Goal: Information Seeking & Learning: Learn about a topic

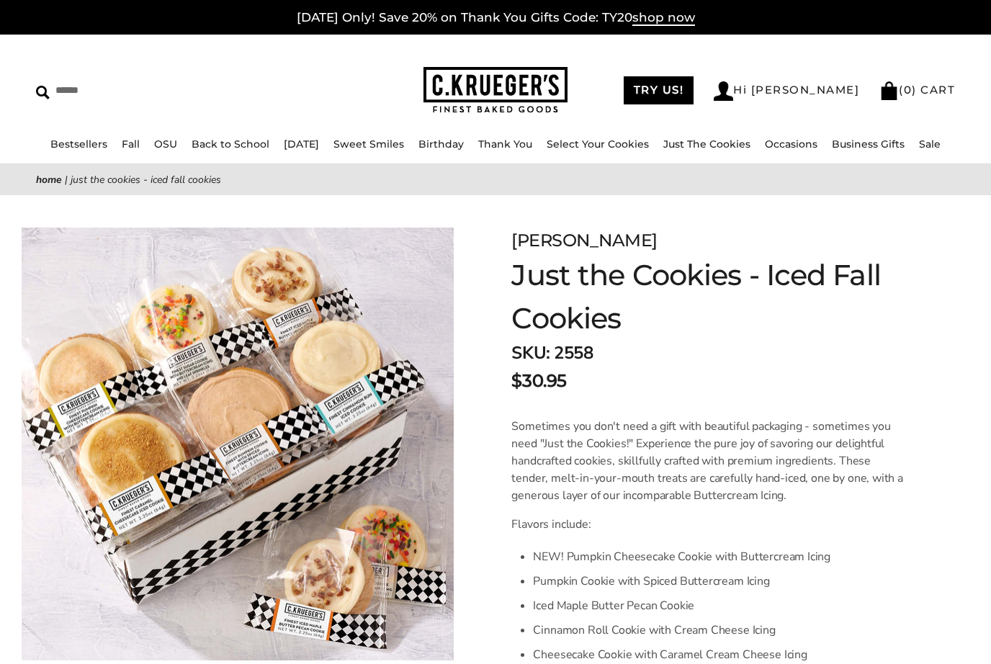
click at [678, 25] on span "shop now" at bounding box center [664, 18] width 63 height 16
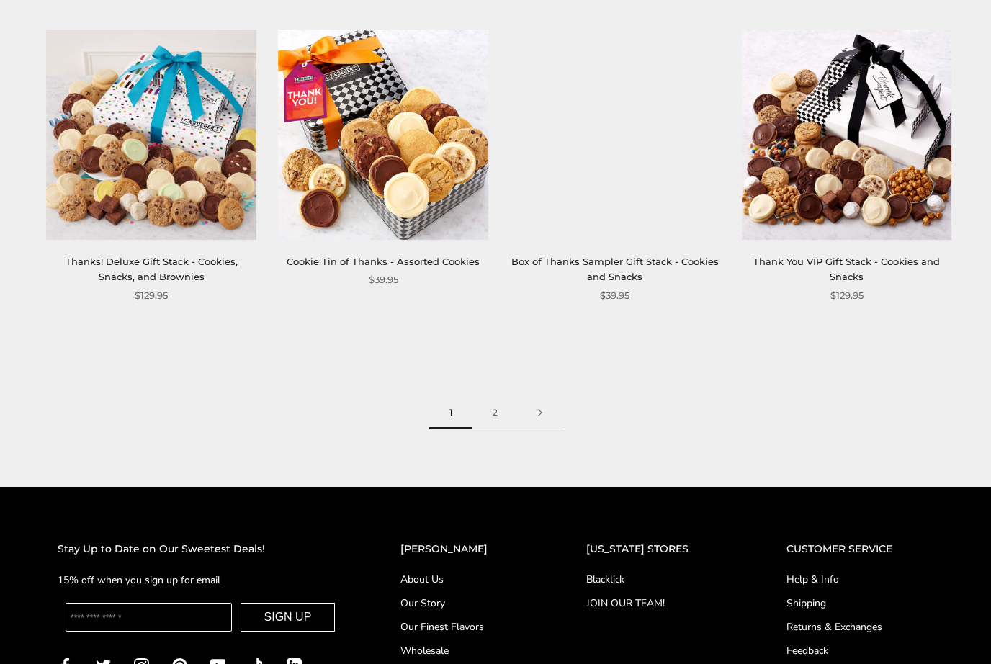
scroll to position [1794, 0]
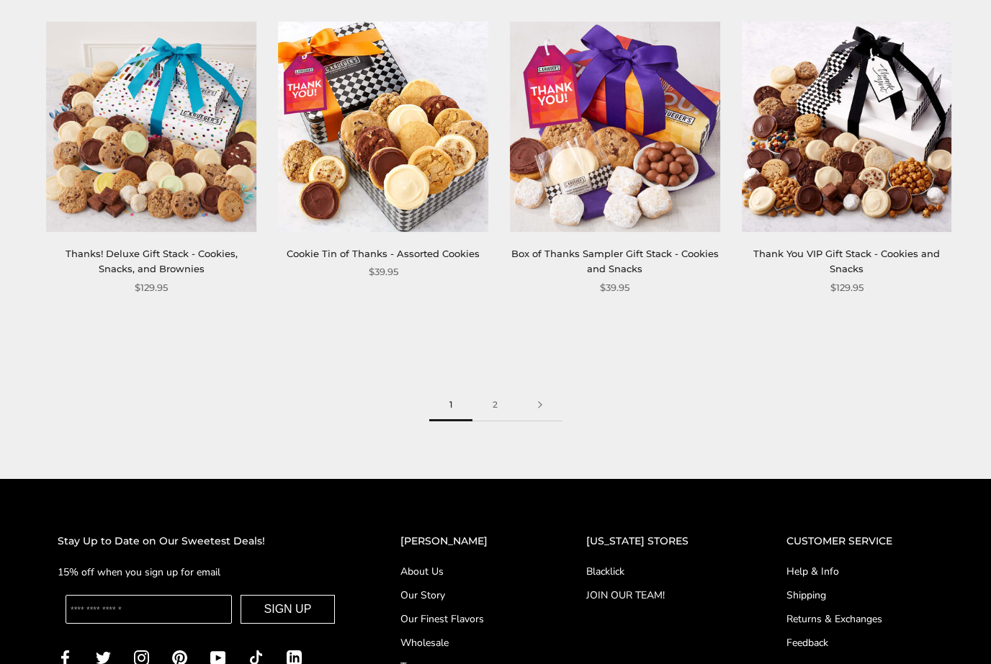
click at [500, 400] on link "2" at bounding box center [495, 406] width 45 height 32
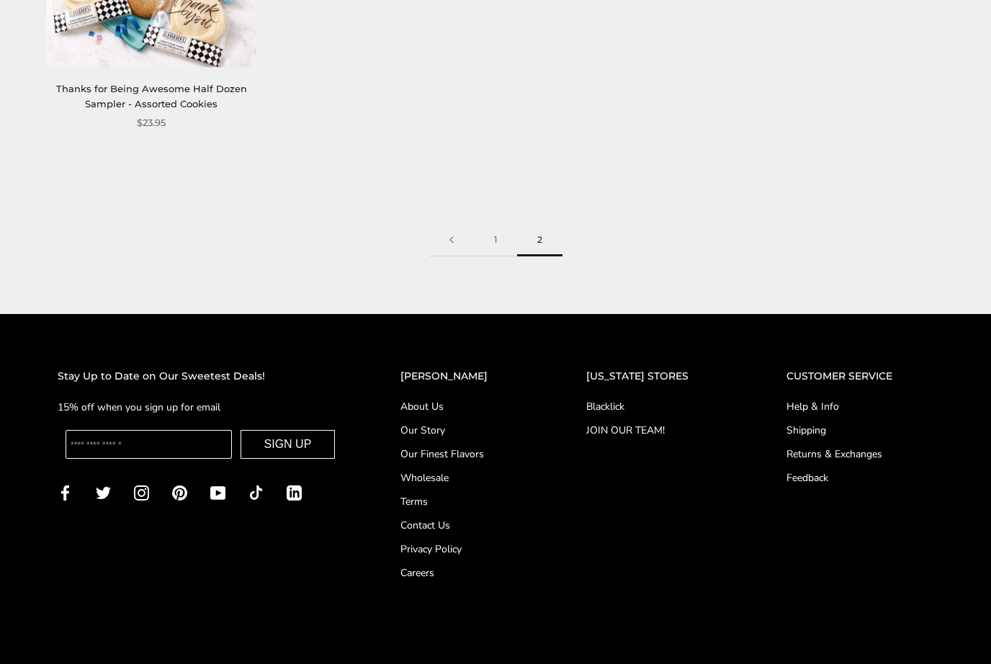
scroll to position [1662, 0]
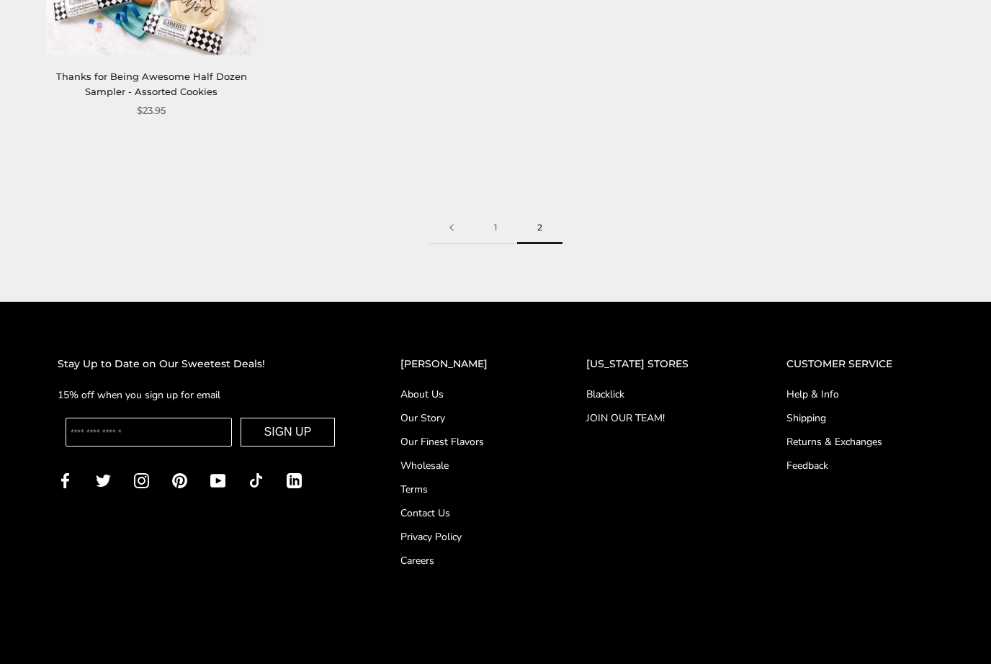
click at [437, 411] on link "Our Story" at bounding box center [465, 418] width 128 height 15
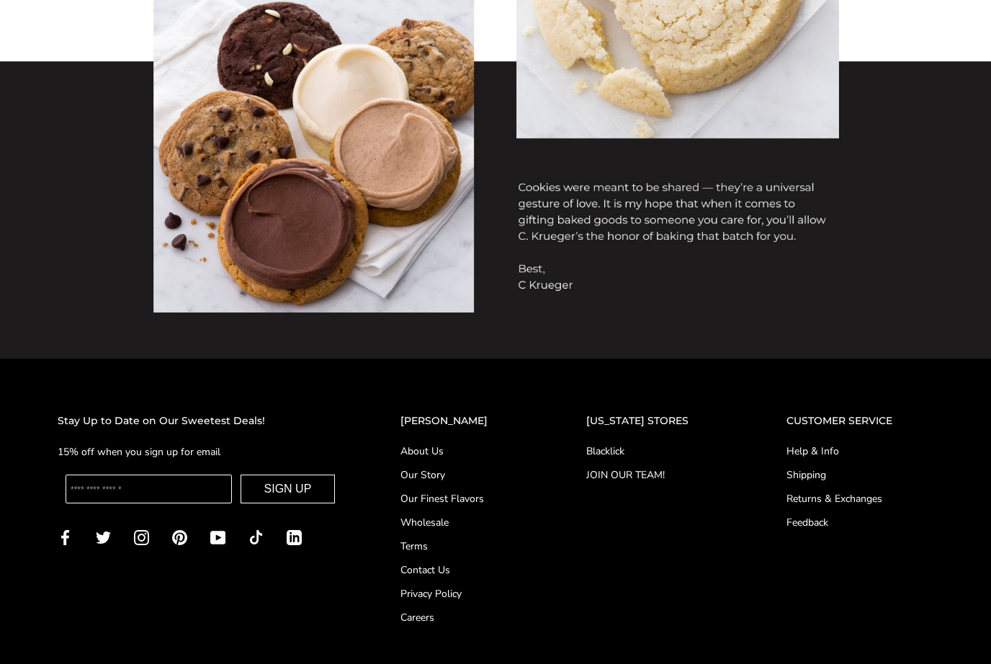
scroll to position [1099, 0]
click at [806, 475] on link "Shipping" at bounding box center [860, 474] width 147 height 15
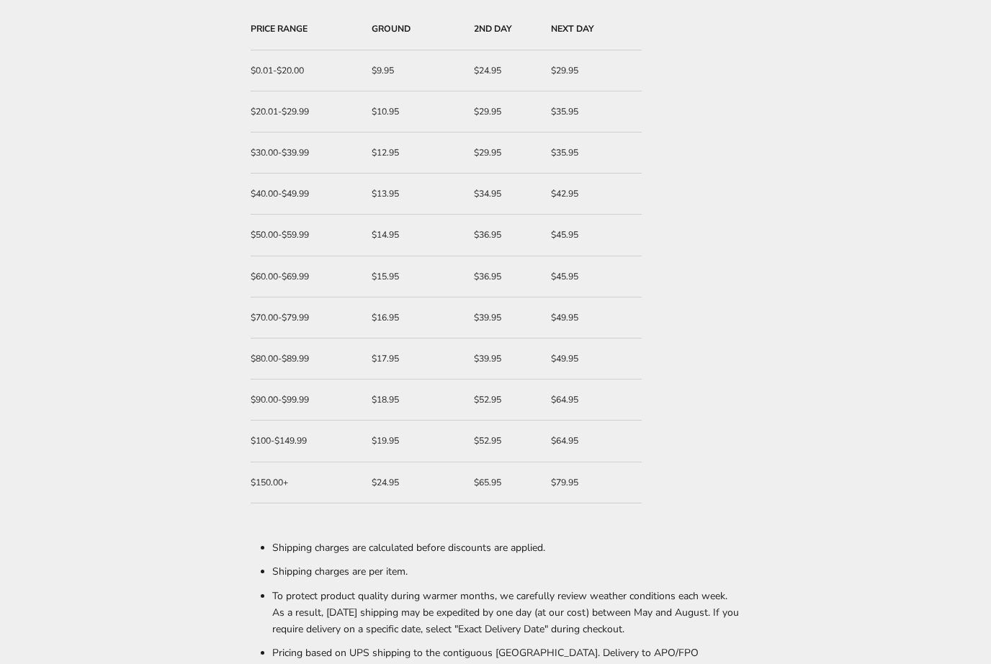
scroll to position [285, 0]
